Goal: Task Accomplishment & Management: Use online tool/utility

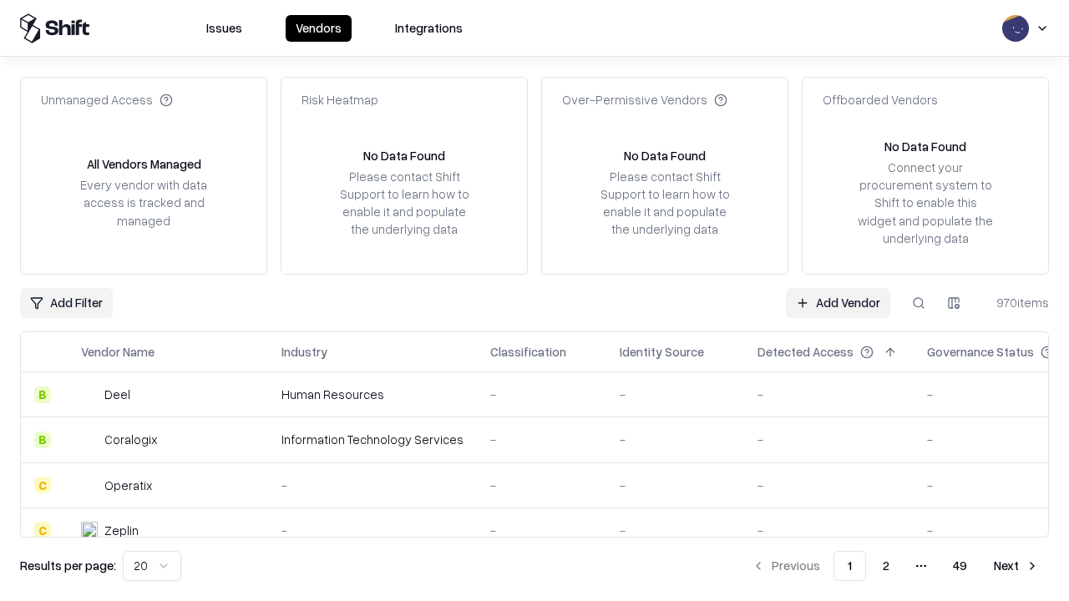
click at [837, 302] on link "Add Vendor" at bounding box center [838, 303] width 104 height 30
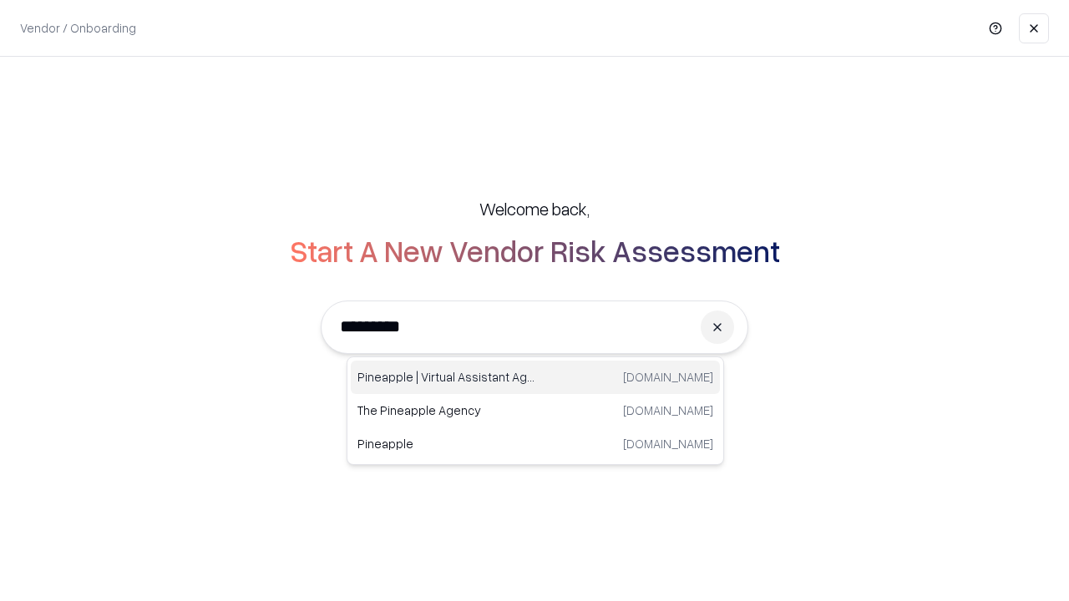
click at [535, 377] on div "Pineapple | Virtual Assistant Agency [DOMAIN_NAME]" at bounding box center [535, 377] width 369 height 33
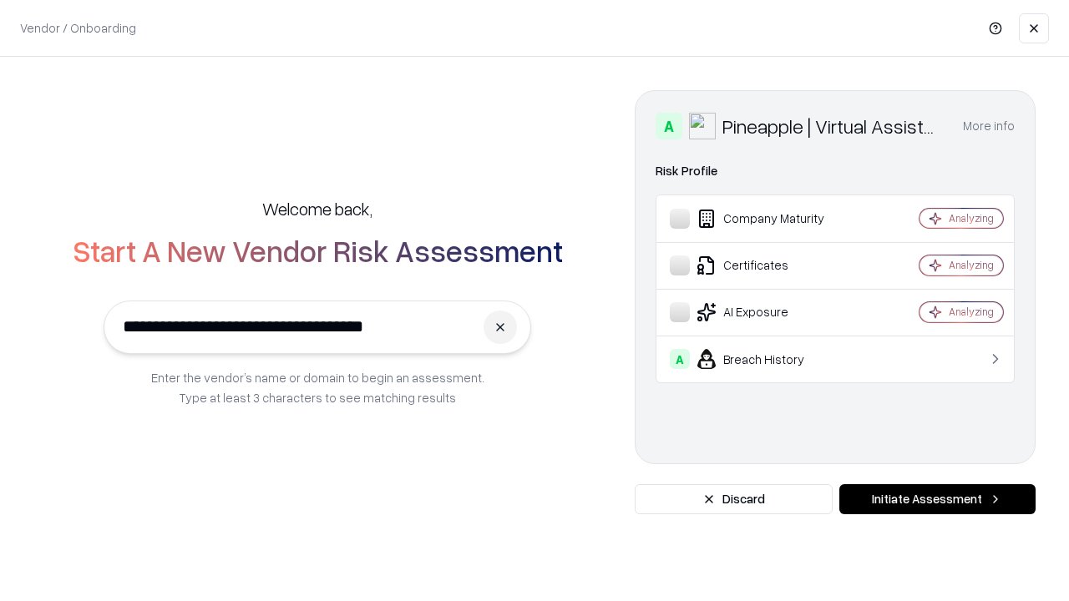
type input "**********"
click at [937, 499] on button "Initiate Assessment" at bounding box center [937, 499] width 196 height 30
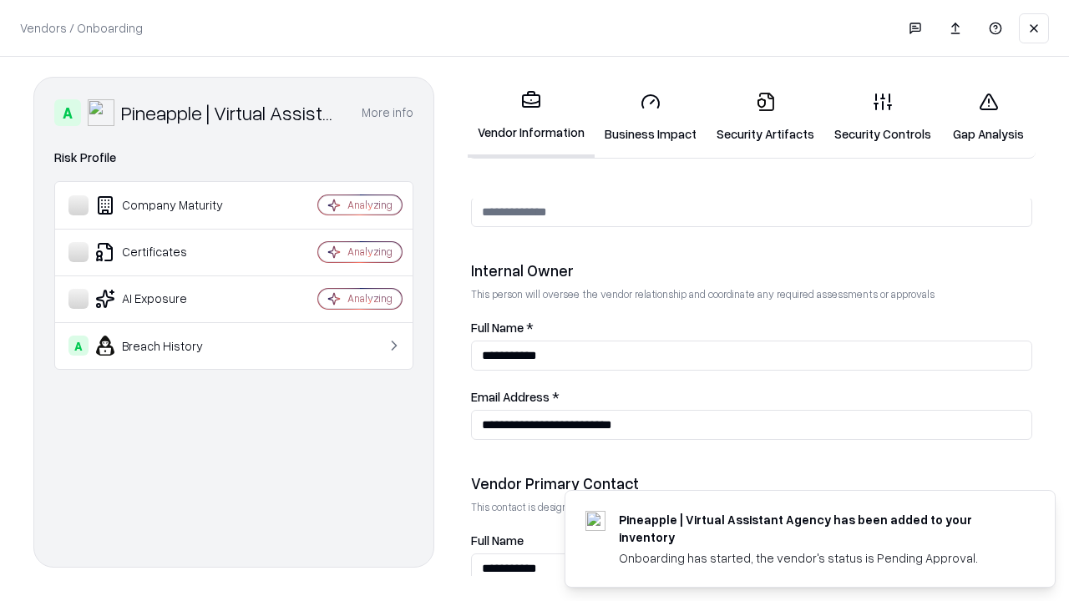
scroll to position [865, 0]
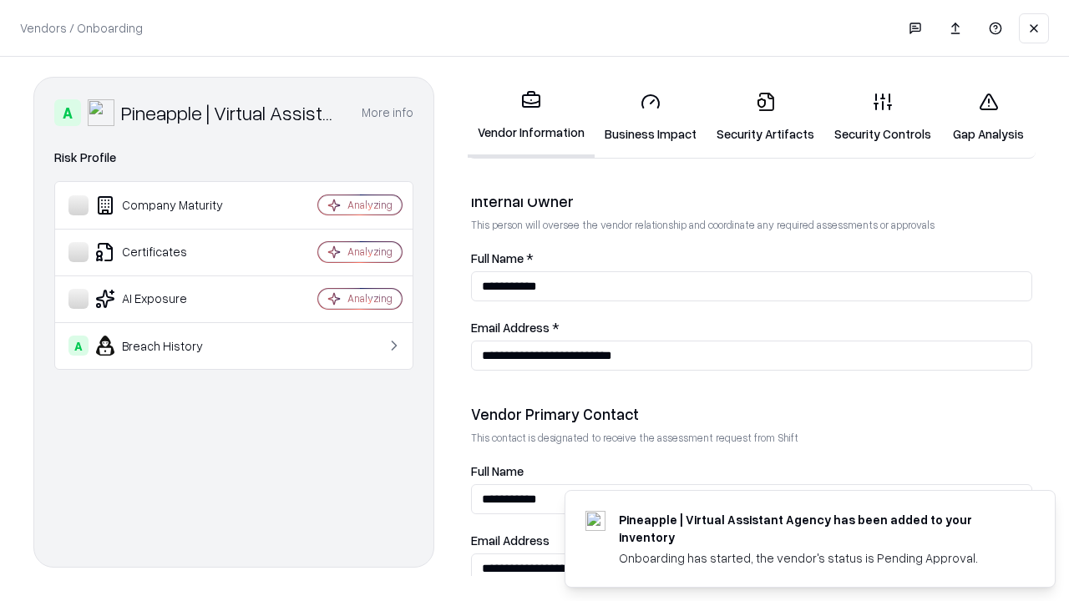
click at [650, 117] on link "Business Impact" at bounding box center [650, 117] width 112 height 78
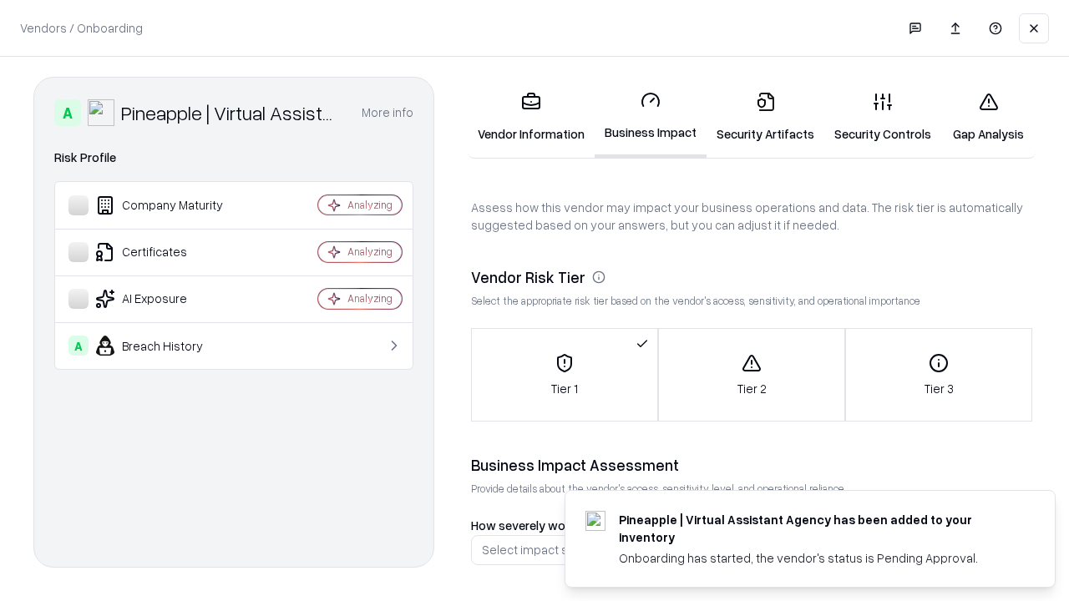
click at [765, 117] on link "Security Artifacts" at bounding box center [765, 117] width 118 height 78
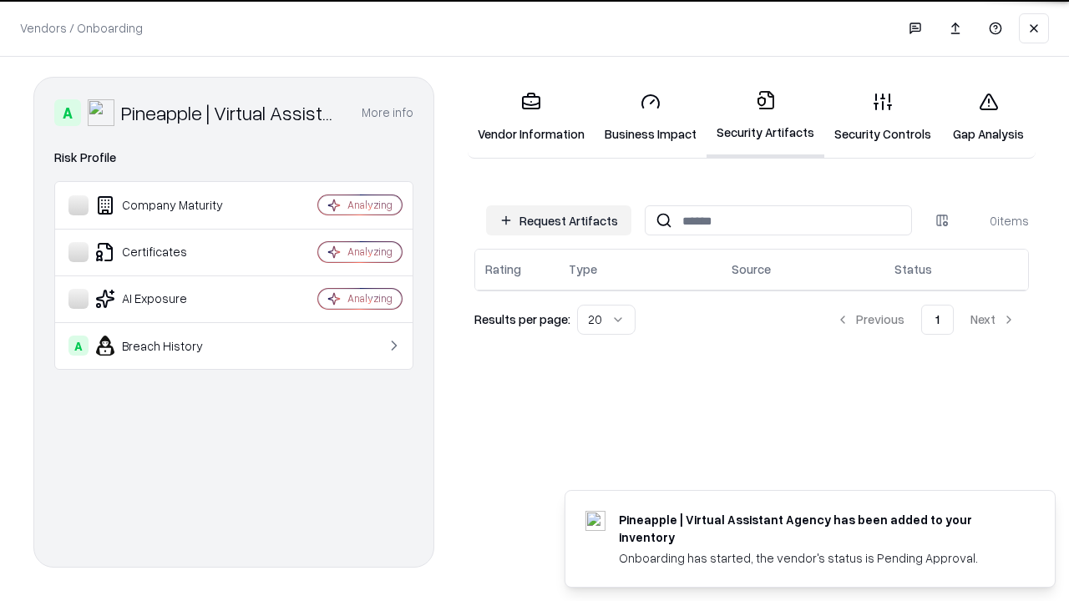
click at [558, 219] on button "Request Artifacts" at bounding box center [558, 220] width 145 height 30
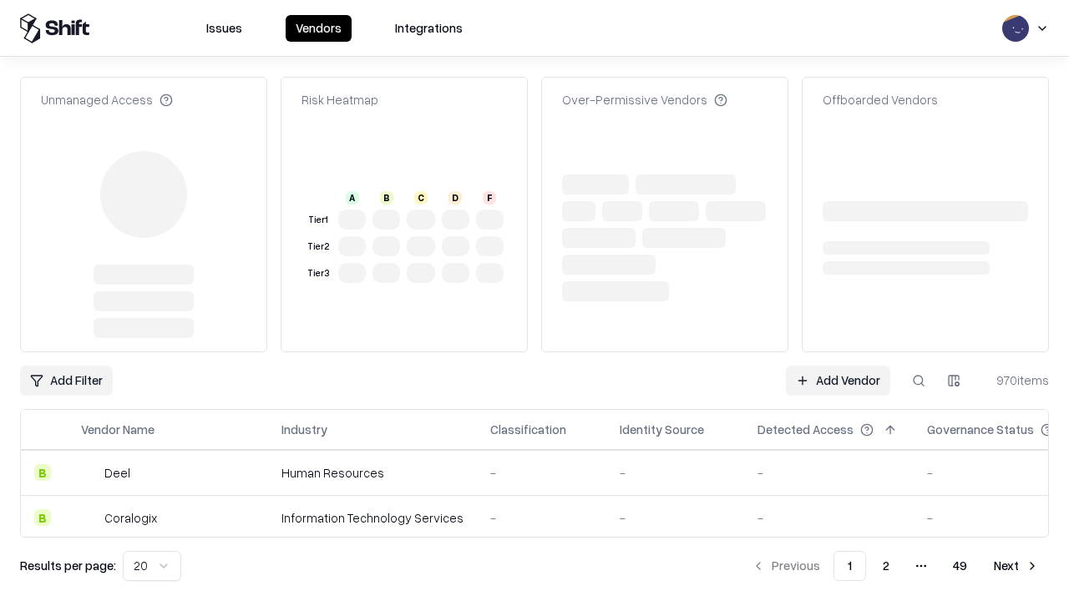
click at [837, 366] on link "Add Vendor" at bounding box center [838, 381] width 104 height 30
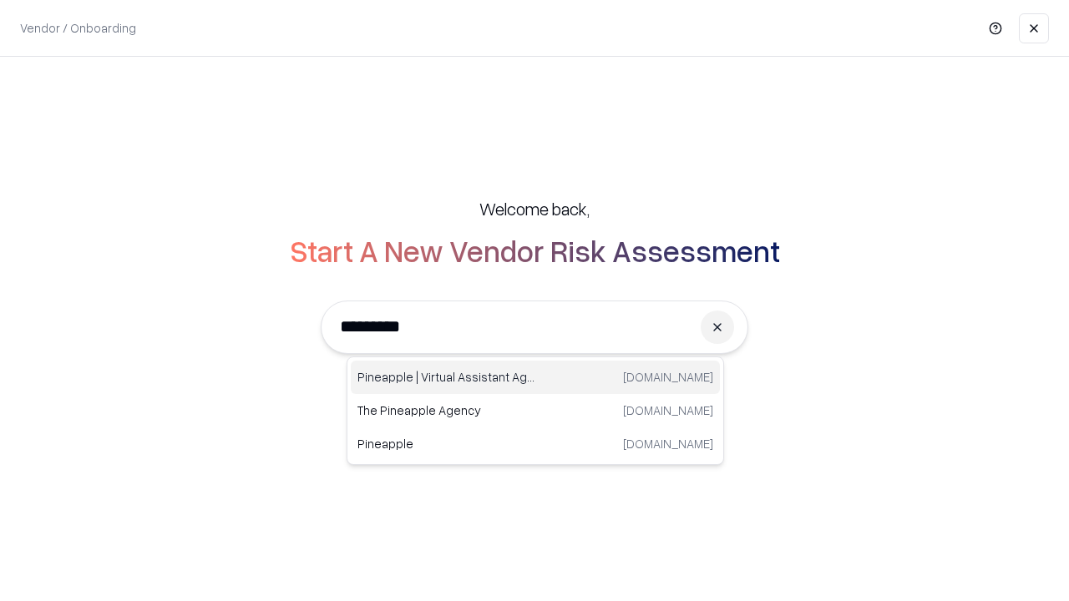
click at [535, 377] on div "Pineapple | Virtual Assistant Agency [DOMAIN_NAME]" at bounding box center [535, 377] width 369 height 33
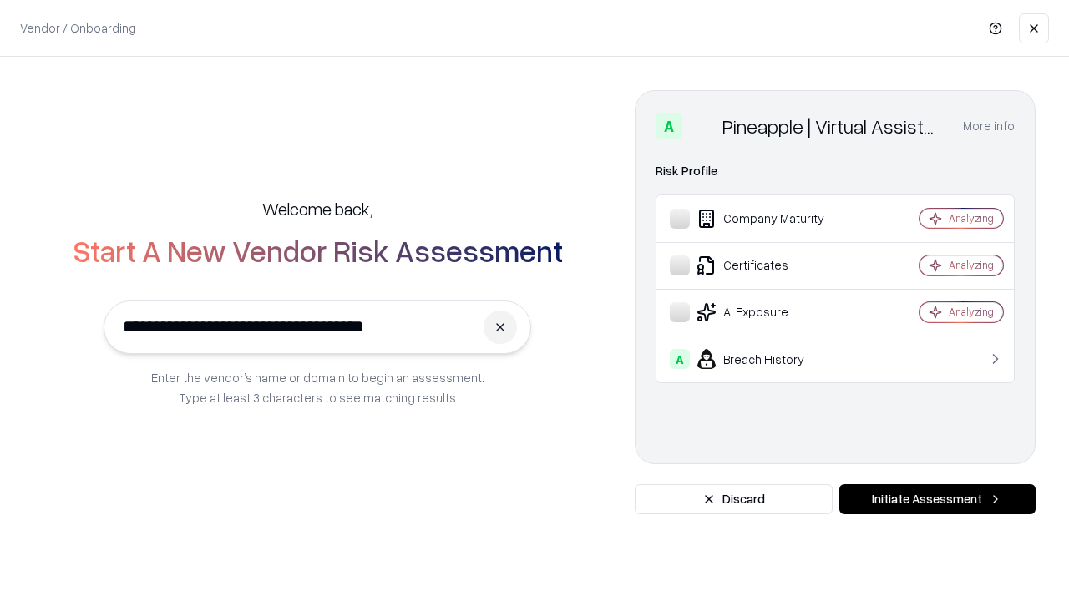
type input "**********"
click at [937, 499] on button "Initiate Assessment" at bounding box center [937, 499] width 196 height 30
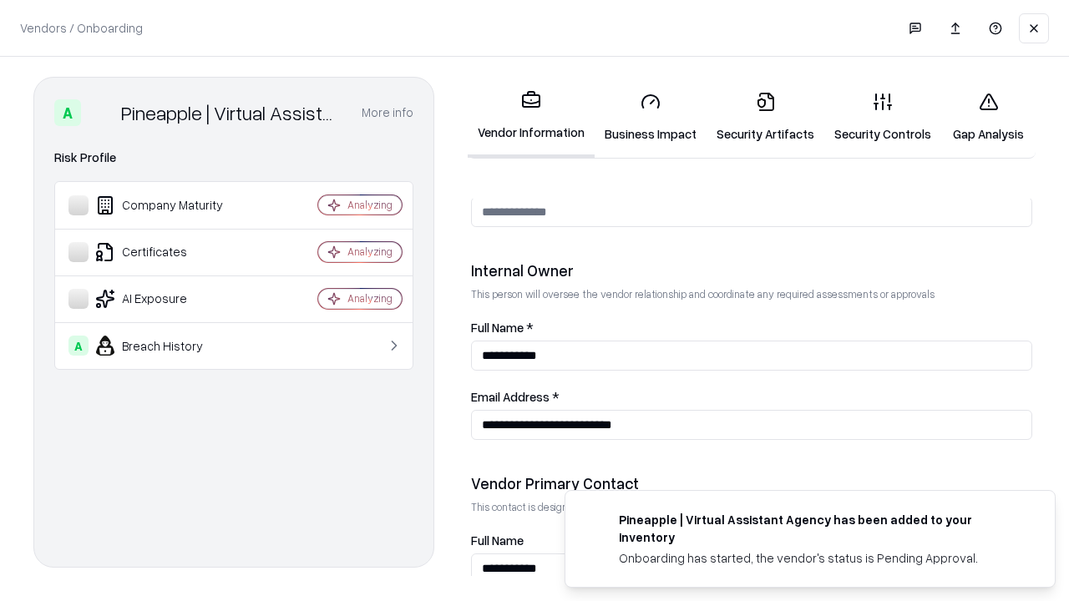
scroll to position [865, 0]
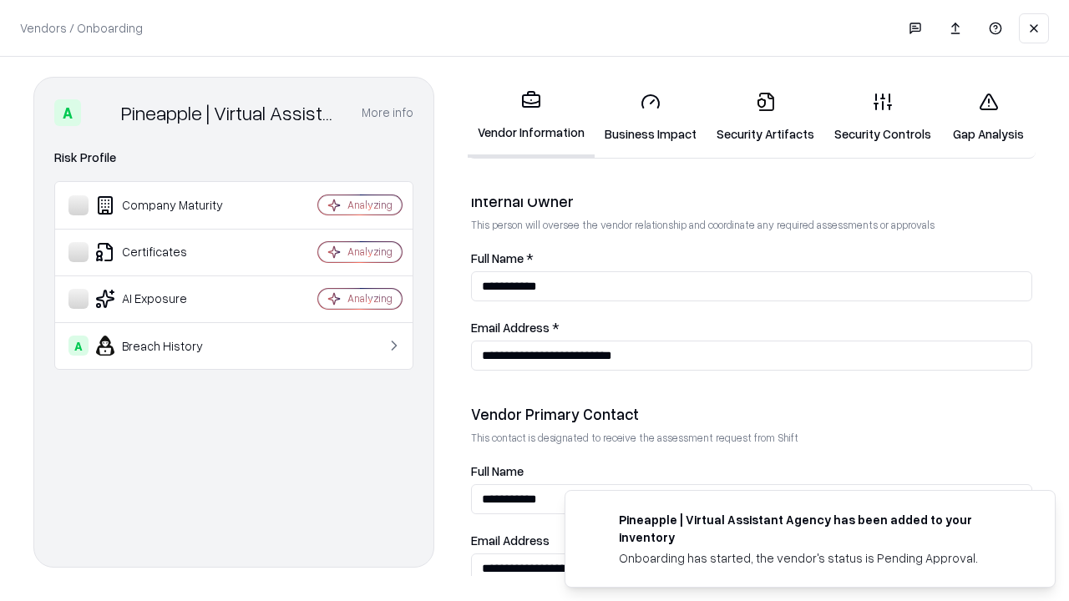
click at [988, 117] on link "Gap Analysis" at bounding box center [988, 117] width 94 height 78
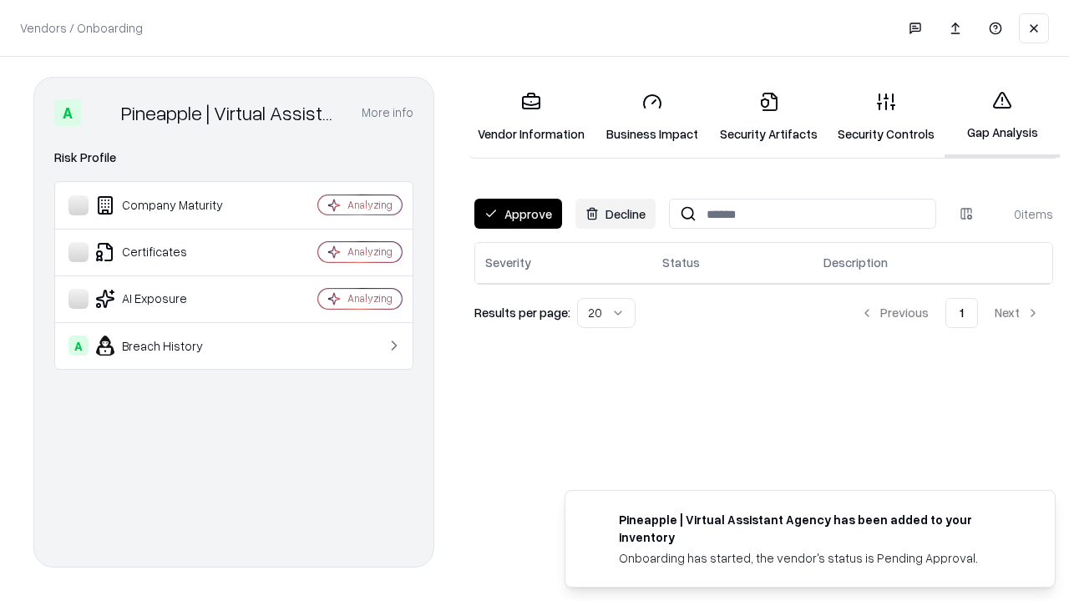
click at [518, 214] on button "Approve" at bounding box center [518, 214] width 88 height 30
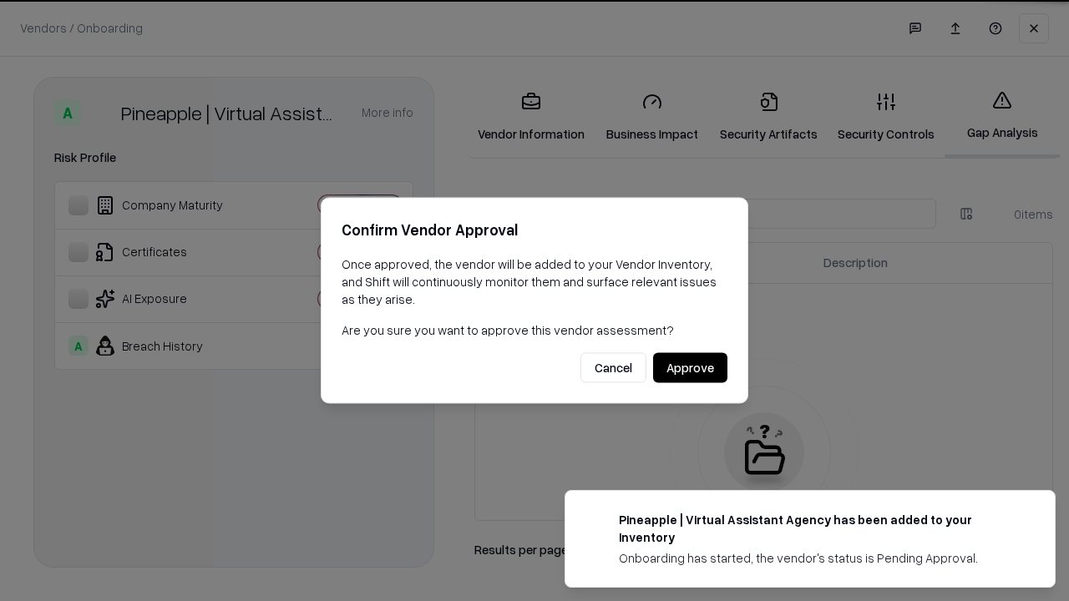
click at [690, 367] on button "Approve" at bounding box center [690, 368] width 74 height 30
